Goal: Information Seeking & Learning: Learn about a topic

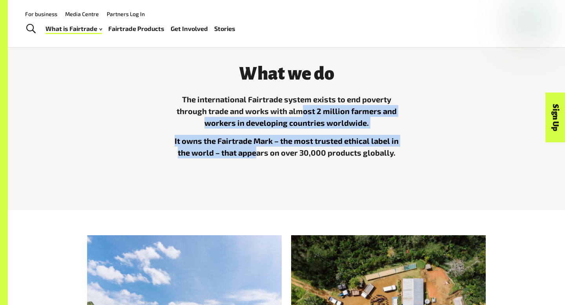
click at [258, 153] on div "The international Fairtrade system exists to end poverty through trade and work…" at bounding box center [286, 134] width 235 height 83
click at [258, 153] on p "It owns the Fairtrade Mark – the most trusted ethical label in the world – that…" at bounding box center [286, 147] width 235 height 24
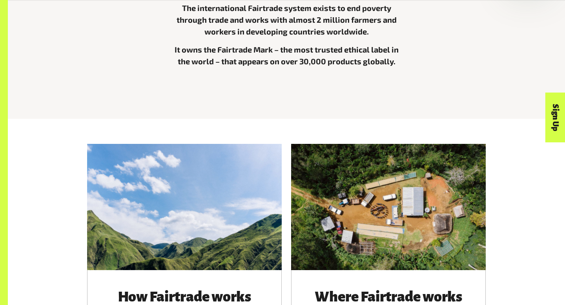
scroll to position [318, 0]
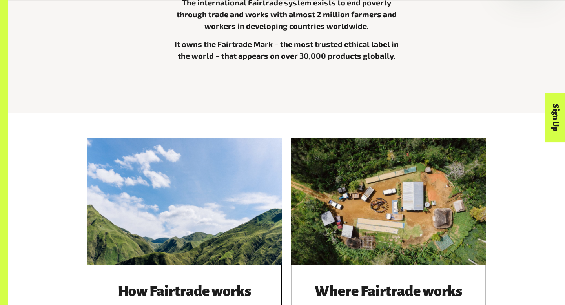
click at [211, 210] on div at bounding box center [184, 201] width 194 height 126
click at [400, 192] on div at bounding box center [388, 201] width 194 height 126
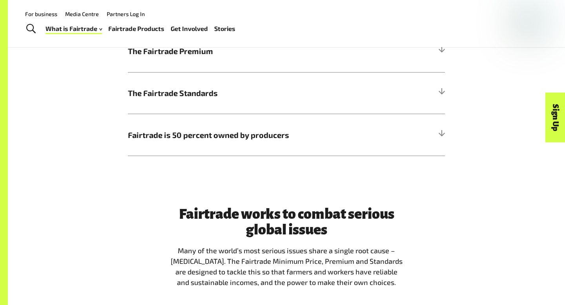
scroll to position [495, 0]
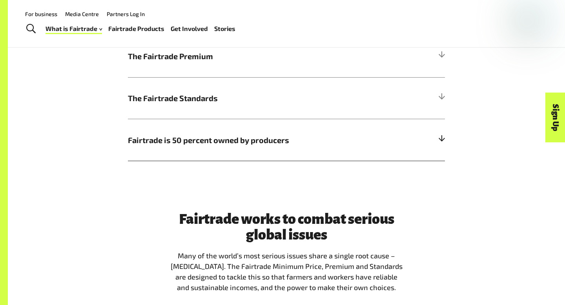
click at [235, 144] on span "Fairtrade is 50 percent owned by producers" at bounding box center [247, 140] width 238 height 12
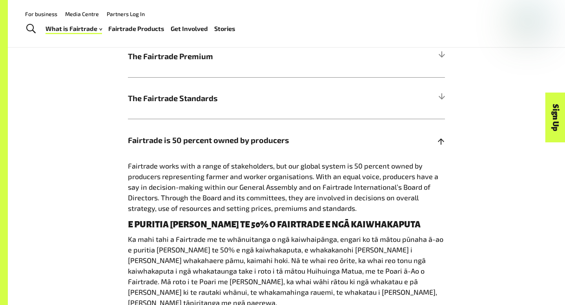
click at [235, 144] on span "Fairtrade is 50 percent owned by producers" at bounding box center [247, 140] width 238 height 12
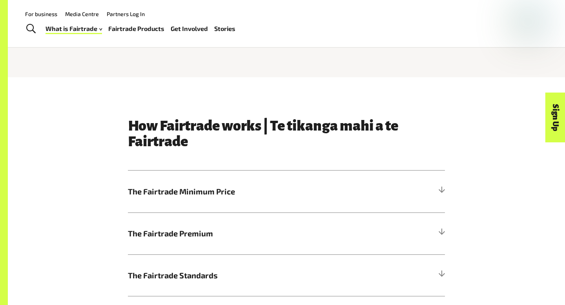
click at [214, 134] on h3 "How Fairtrade works | Te tikanga mahi a te Fairtrade" at bounding box center [286, 133] width 317 height 31
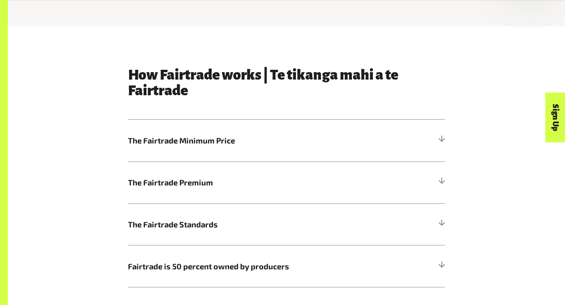
scroll to position [370, 0]
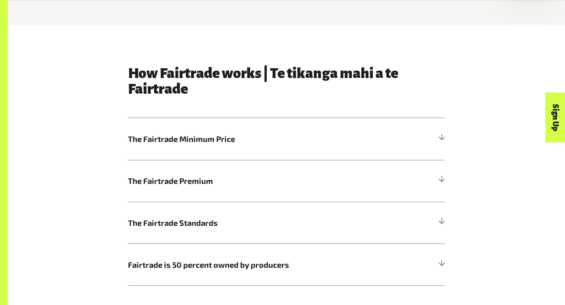
click at [214, 134] on span "The Fairtrade Minimum Price" at bounding box center [247, 139] width 238 height 12
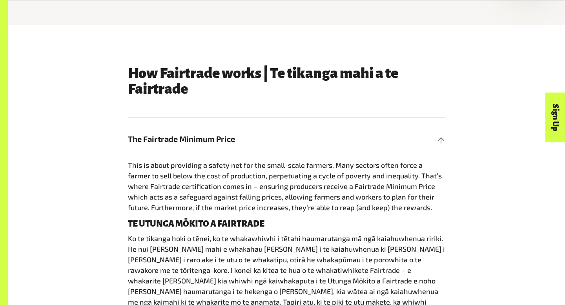
click at [208, 117] on div "How Fairtrade works | Te tikanga mahi a te Fairtrade The Fairtrade Minimum Pric…" at bounding box center [286, 262] width 326 height 394
click at [211, 134] on span "The Fairtrade Minimum Price" at bounding box center [247, 139] width 238 height 12
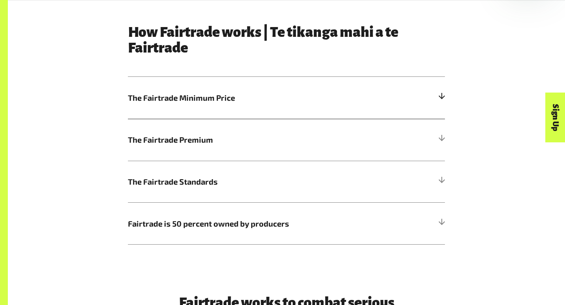
click at [211, 134] on span "The Fairtrade Premium" at bounding box center [247, 140] width 238 height 12
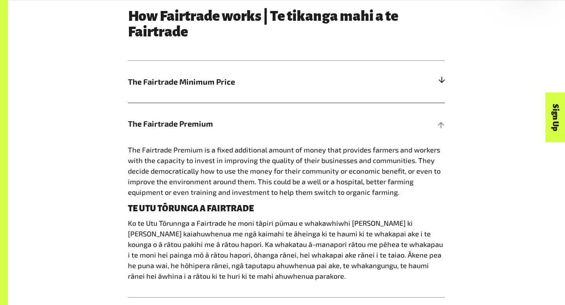
scroll to position [439, 0]
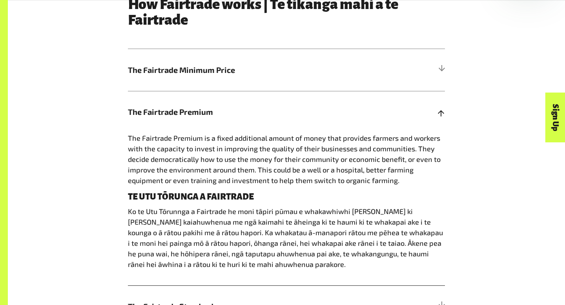
click at [211, 107] on span "The Fairtrade Premium" at bounding box center [247, 112] width 238 height 12
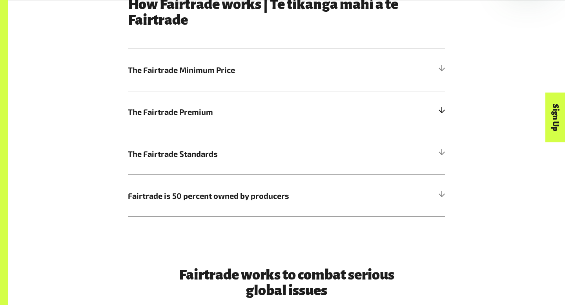
click at [211, 107] on span "The Fairtrade Premium" at bounding box center [247, 112] width 238 height 12
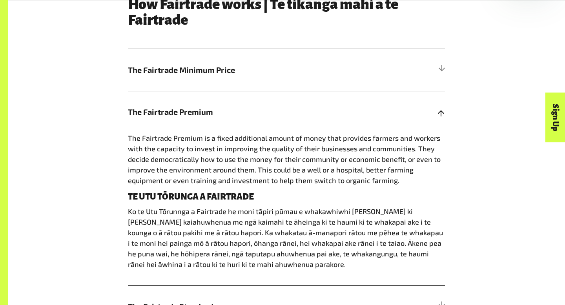
click at [227, 111] on span "The Fairtrade Premium" at bounding box center [247, 112] width 238 height 12
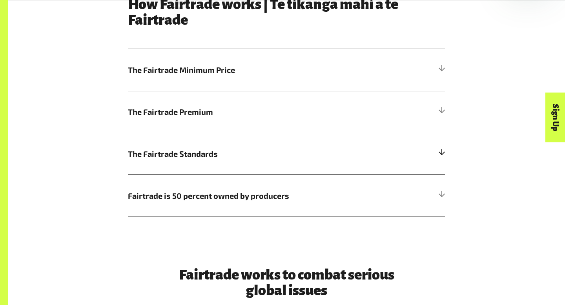
click at [236, 153] on span "The Fairtrade Standards" at bounding box center [247, 154] width 238 height 12
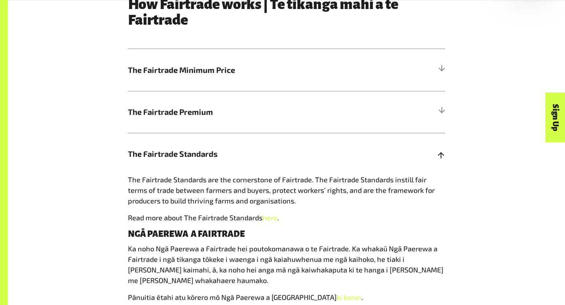
click at [236, 153] on span "The Fairtrade Standards" at bounding box center [247, 154] width 238 height 12
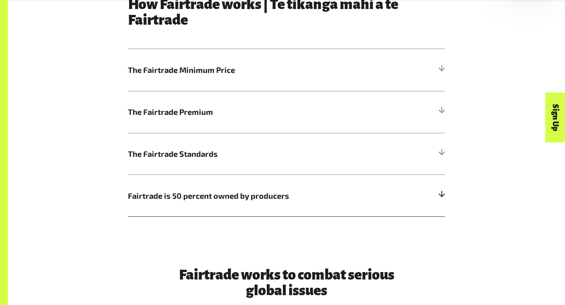
click at [234, 193] on span "Fairtrade is 50 percent owned by producers" at bounding box center [247, 196] width 238 height 12
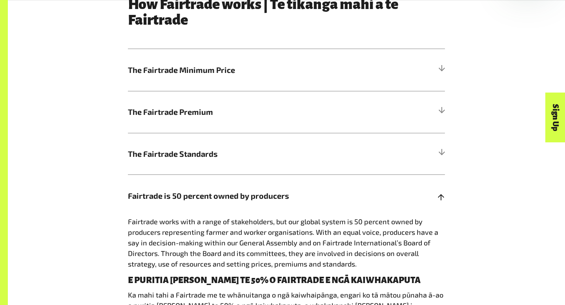
click at [234, 193] on span "Fairtrade is 50 percent owned by producers" at bounding box center [247, 196] width 238 height 12
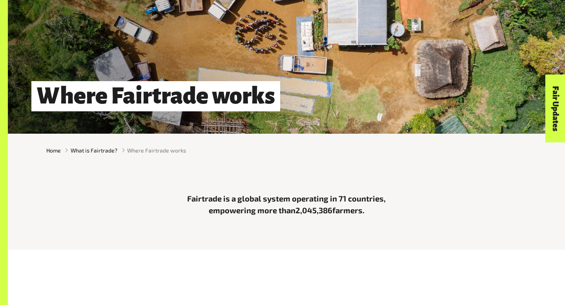
scroll to position [94, 0]
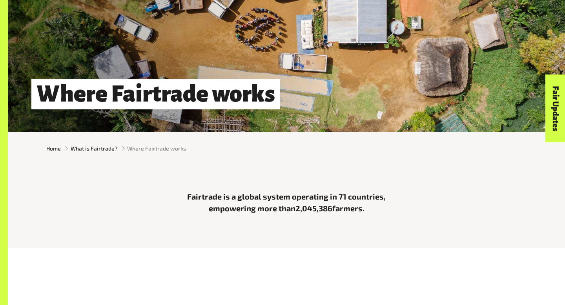
click at [292, 208] on p "Fairtrade is a global system operating in 71 countries, empowering more than 2,…" at bounding box center [286, 203] width 235 height 24
drag, startPoint x: 296, startPoint y: 208, endPoint x: 365, endPoint y: 205, distance: 69.8
click at [365, 205] on p "Fairtrade is a global system operating in 71 countries, empowering more than 2,…" at bounding box center [286, 203] width 235 height 24
copy p "2,045,386 farmers."
click at [365, 205] on p "Fairtrade is a global system operating in 71 countries, empowering more than 2,…" at bounding box center [286, 203] width 235 height 24
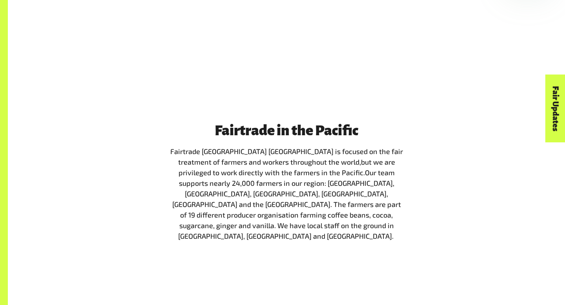
scroll to position [776, 0]
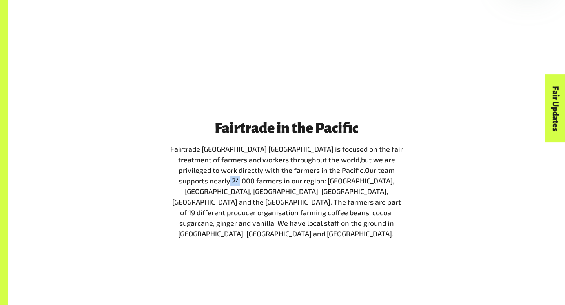
drag, startPoint x: 378, startPoint y: 169, endPoint x: 388, endPoint y: 175, distance: 10.9
click at [388, 175] on p "Fairtrade Australia New Zealand is focused on the fair treatment of farmers and…" at bounding box center [286, 191] width 235 height 95
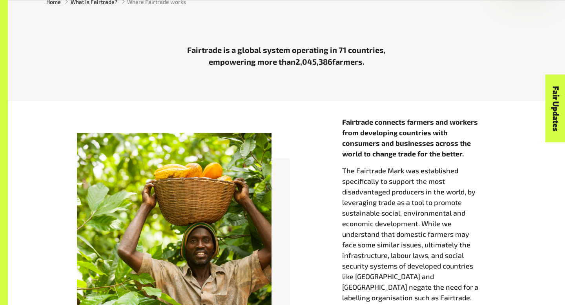
scroll to position [243, 0]
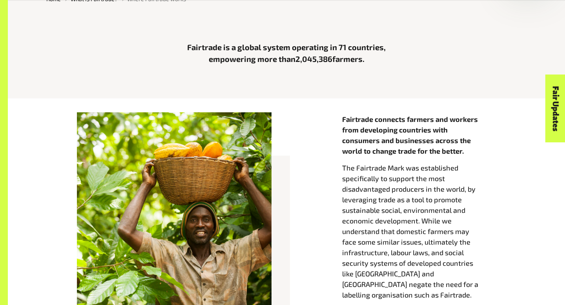
click at [358, 176] on p "The Fairtrade Mark was established specifically to support the most disadvantag…" at bounding box center [419, 232] width 154 height 138
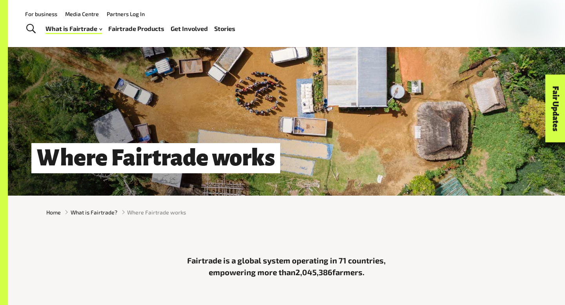
scroll to position [0, 0]
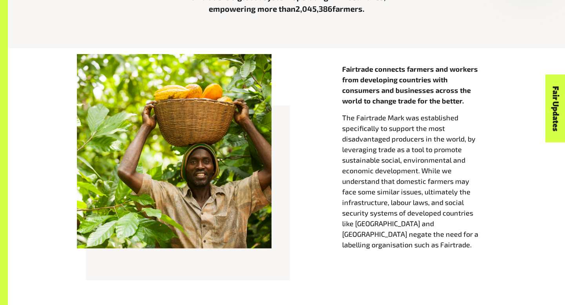
click at [190, 171] on div at bounding box center [174, 151] width 194 height 194
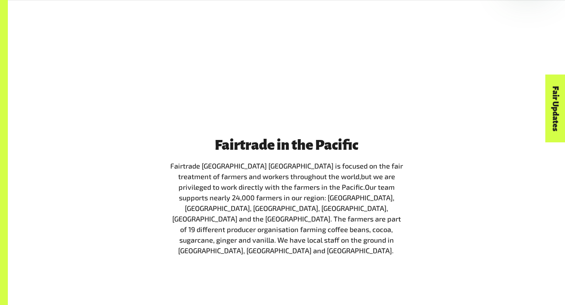
scroll to position [762, 0]
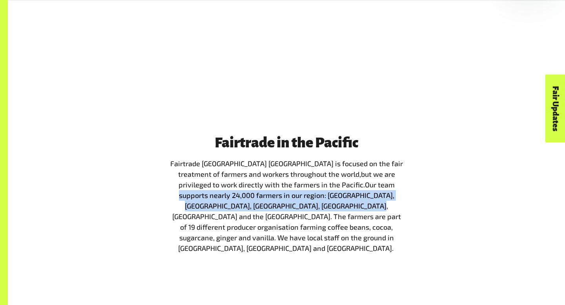
drag, startPoint x: 327, startPoint y: 184, endPoint x: 254, endPoint y: 205, distance: 75.5
click at [254, 205] on span "Our team supports nearly 24,000 farmers in our region: Papua New Guinea, Timor-…" at bounding box center [286, 216] width 229 height 72
copy span "supports nearly 24,000 farmers in our region: Papua New Guinea, Timor-Leste, Fi…"
click at [370, 181] on span "Our team supports nearly 24,000 farmers in our region: Papua New Guinea, Timor-…" at bounding box center [286, 216] width 229 height 72
